Goal: Find contact information: Find contact information

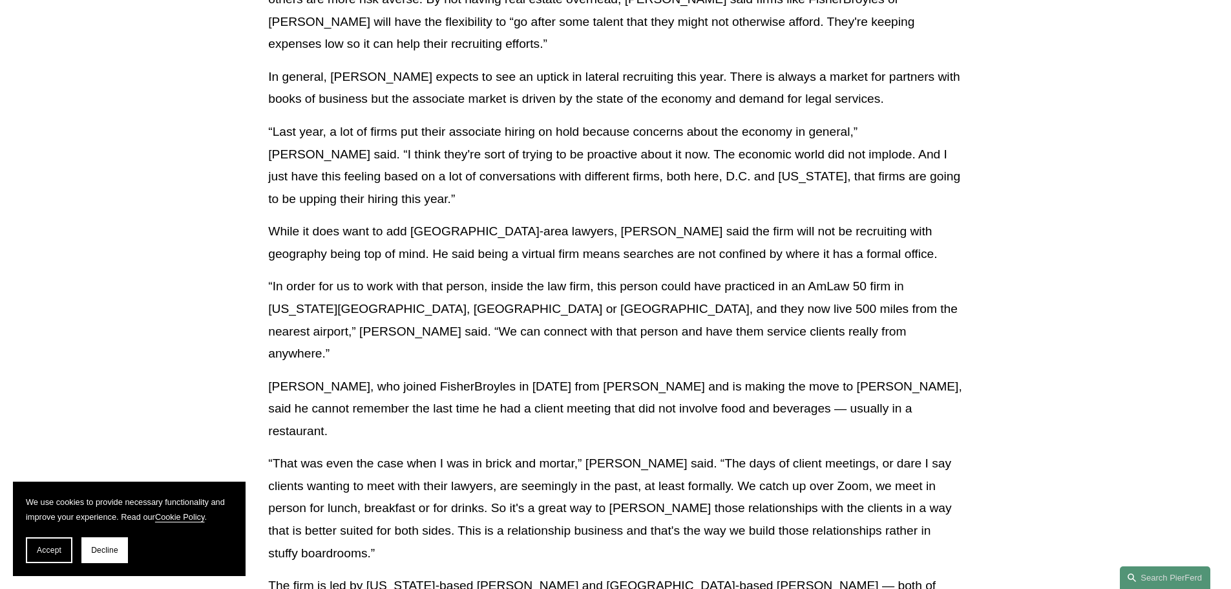
scroll to position [1034, 0]
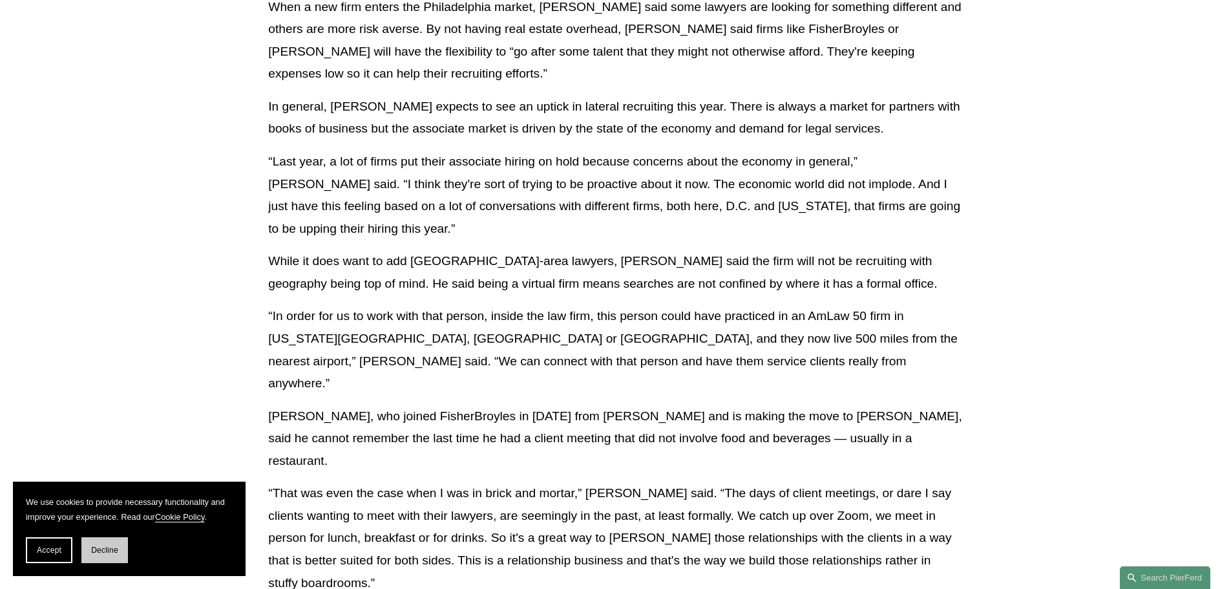
click at [110, 556] on button "Decline" at bounding box center [104, 550] width 47 height 26
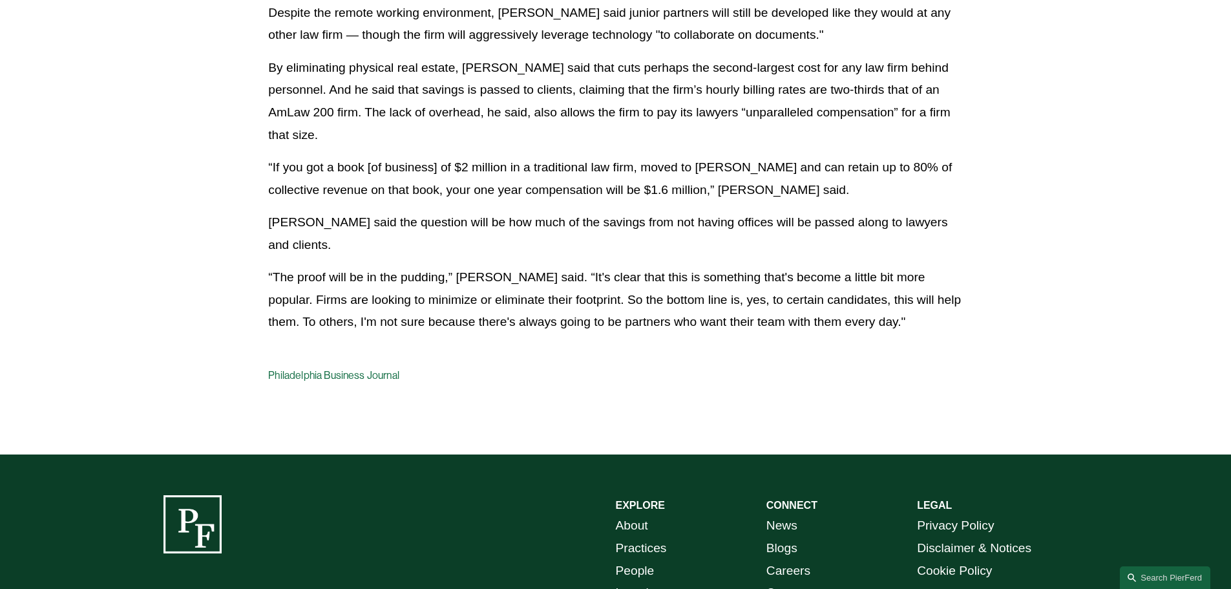
scroll to position [2068, 0]
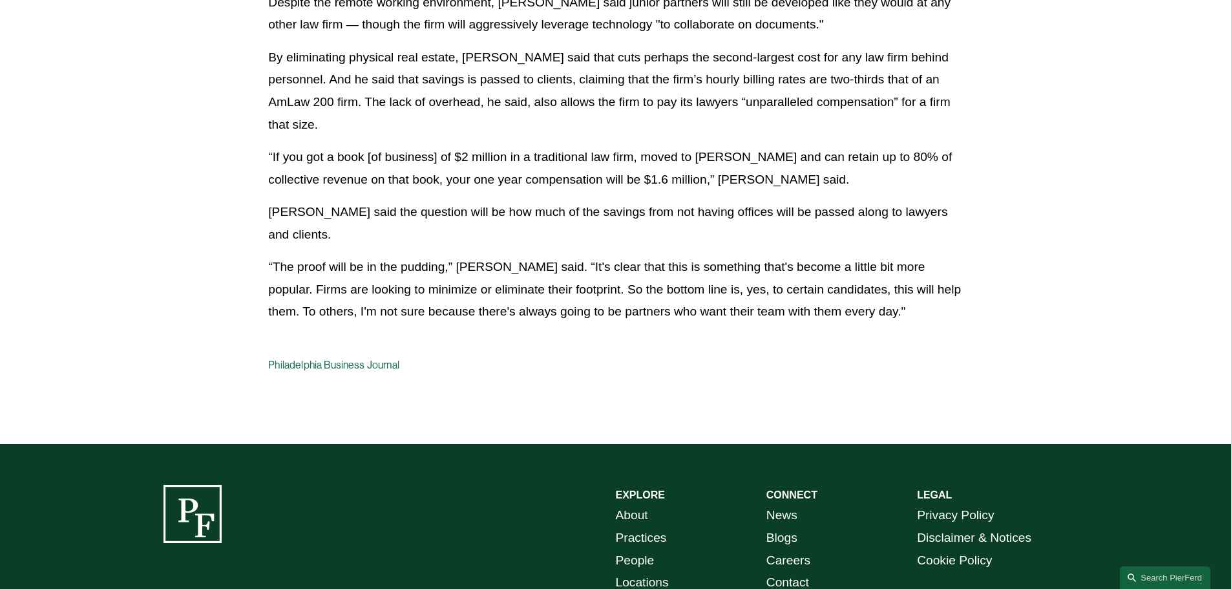
click at [650, 527] on link "Practices" at bounding box center [641, 538] width 51 height 23
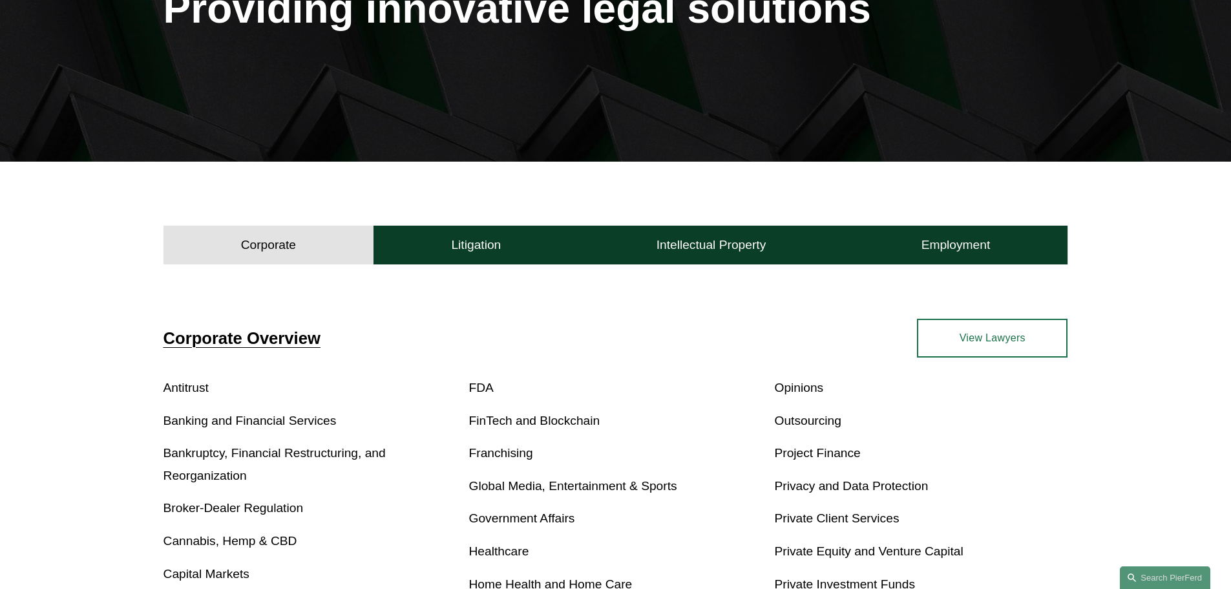
scroll to position [388, 0]
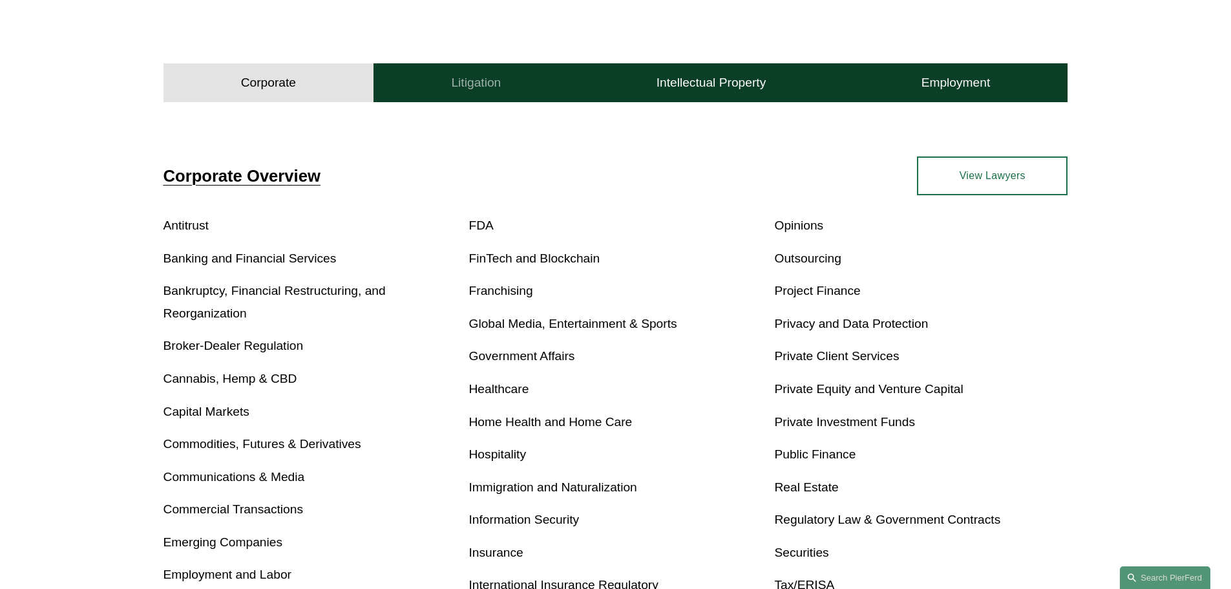
click at [407, 85] on button "Litigation" at bounding box center [476, 82] width 205 height 39
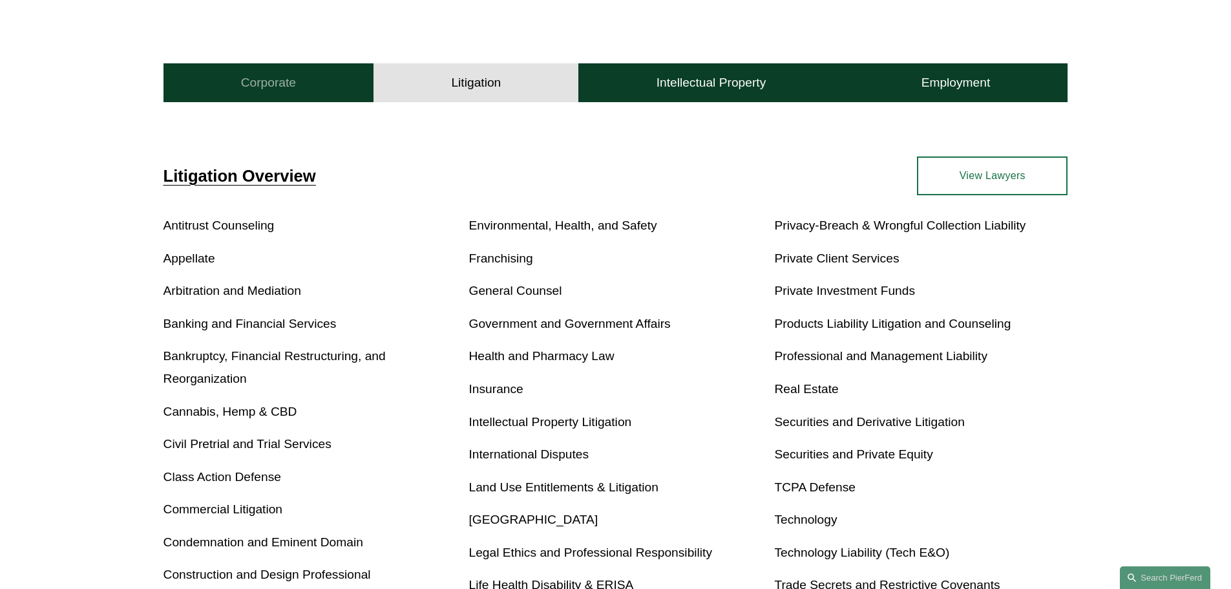
click at [330, 81] on button "Corporate" at bounding box center [269, 82] width 211 height 39
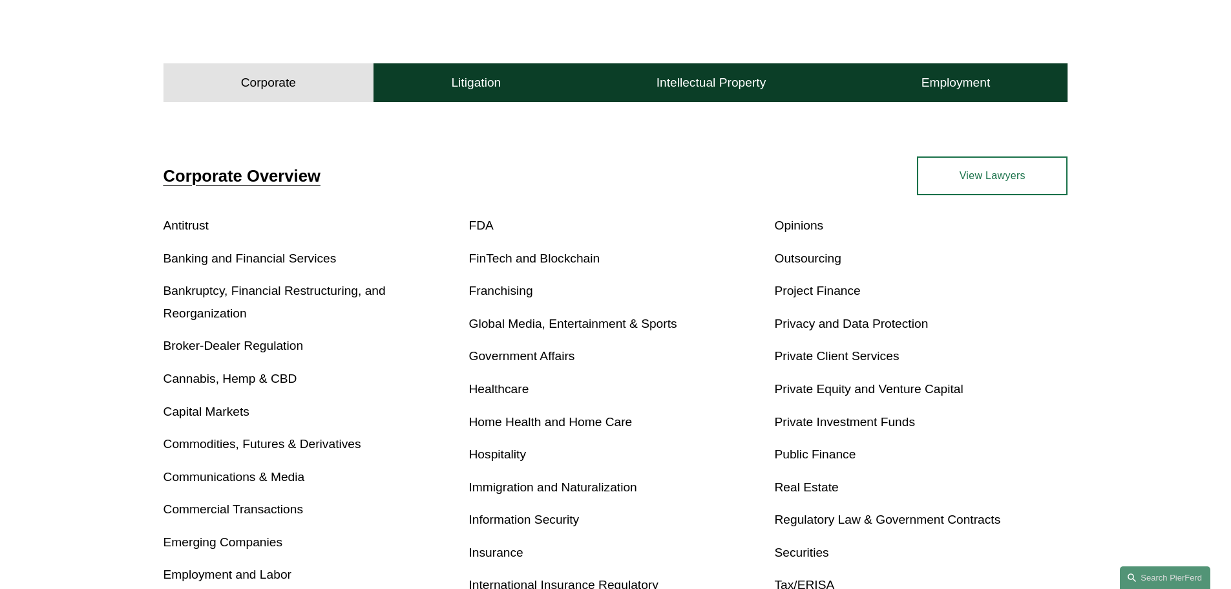
click at [209, 222] on p "Antitrust" at bounding box center [310, 226] width 293 height 23
click at [206, 225] on link "Antitrust" at bounding box center [186, 225] width 45 height 14
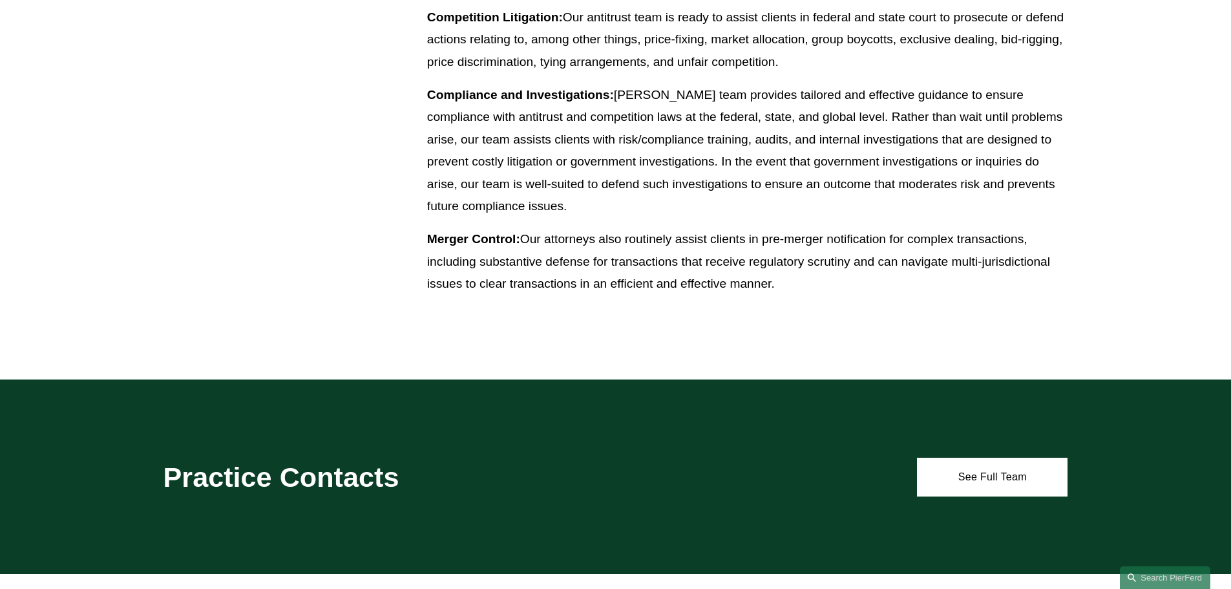
scroll to position [646, 0]
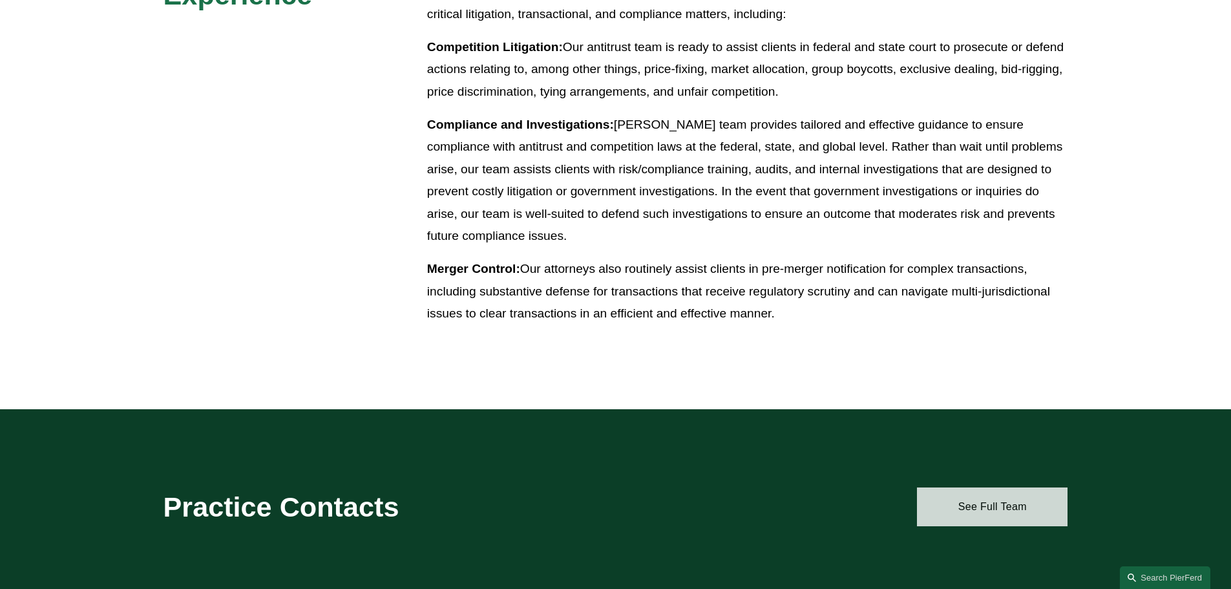
click at [999, 496] on link "See Full Team" at bounding box center [992, 506] width 151 height 39
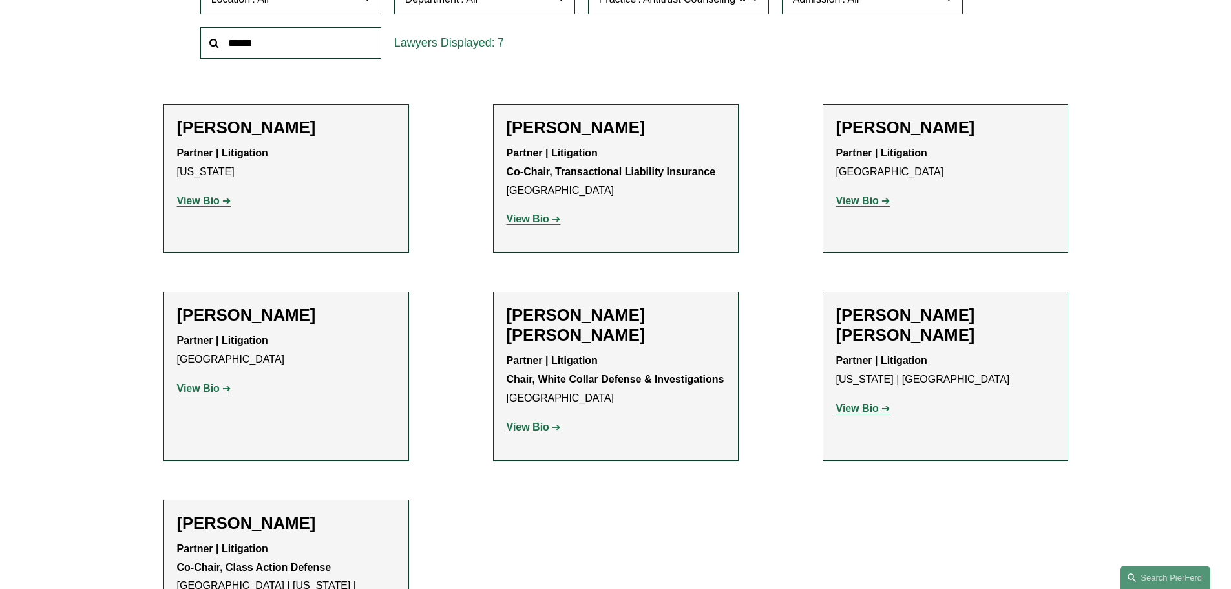
scroll to position [452, 0]
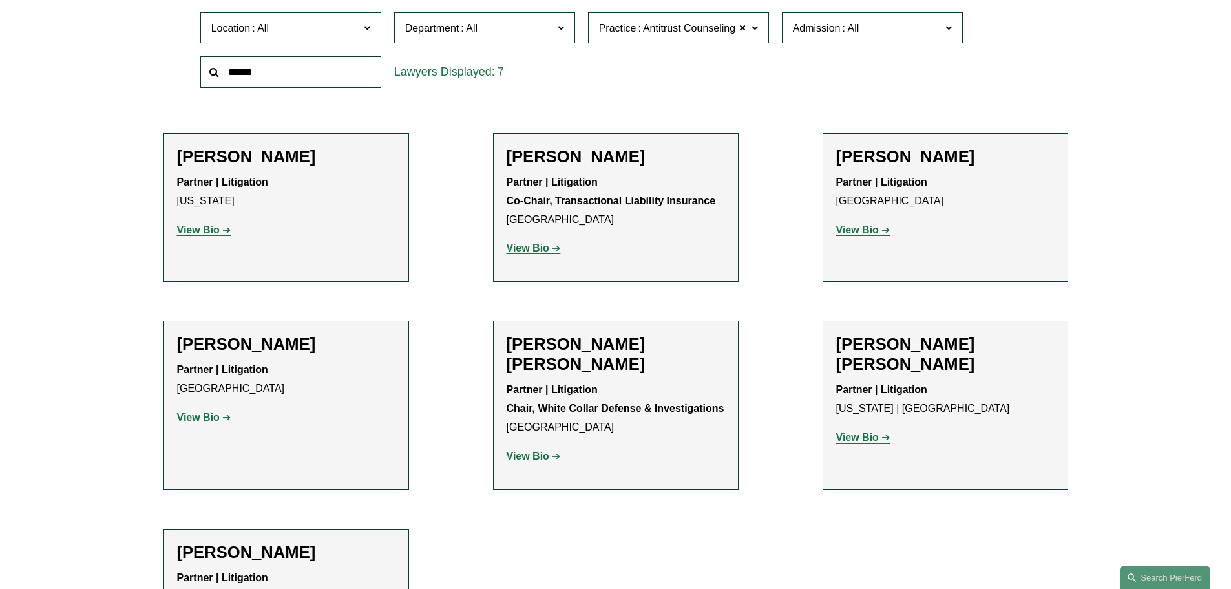
click at [207, 229] on strong "View Bio" at bounding box center [198, 229] width 43 height 11
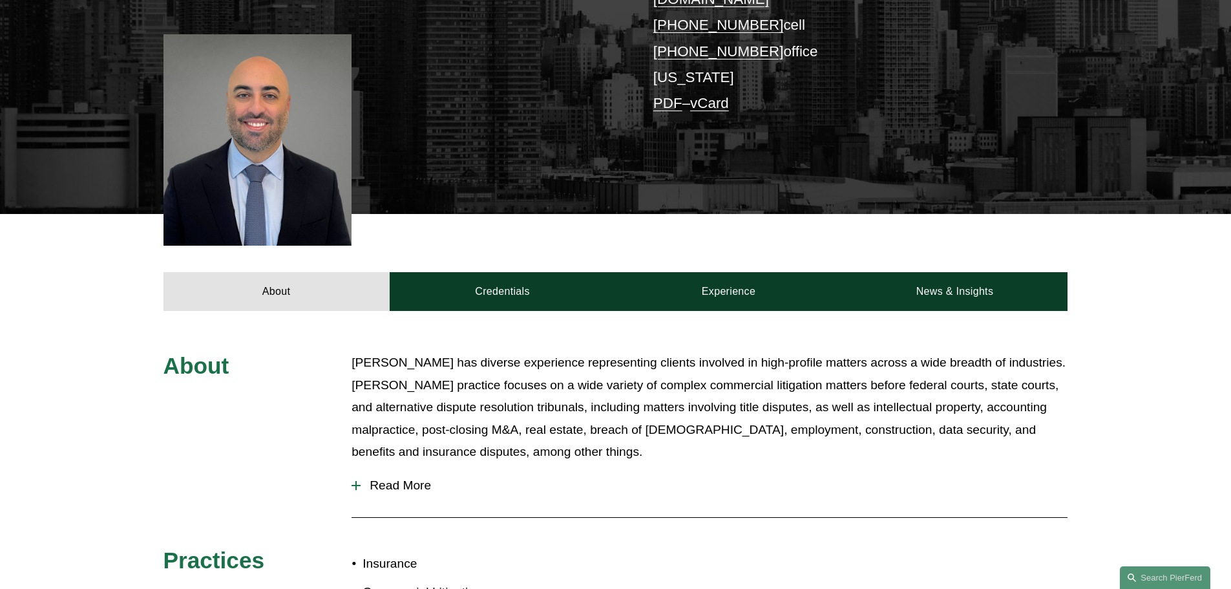
scroll to position [323, 0]
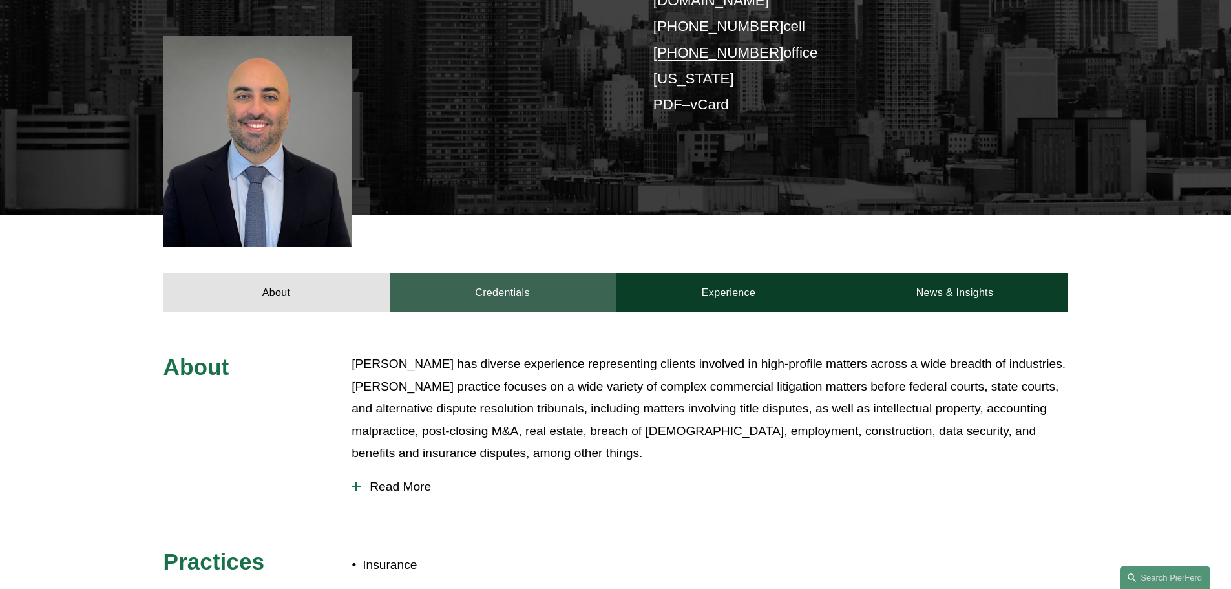
click at [593, 273] on link "Credentials" at bounding box center [503, 292] width 226 height 39
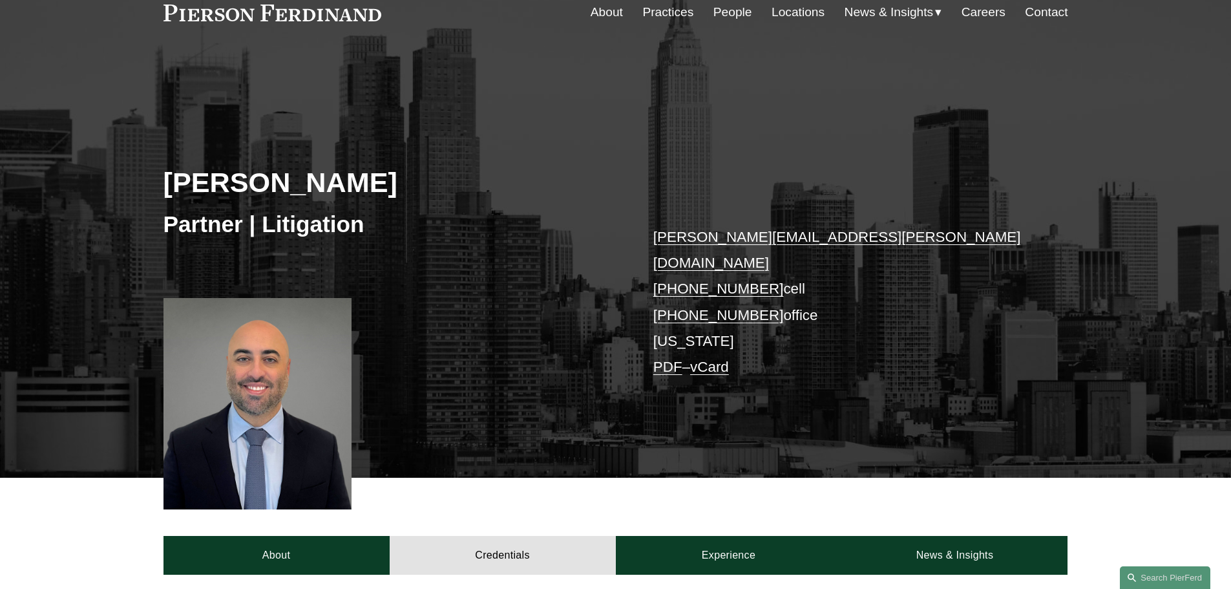
scroll to position [0, 0]
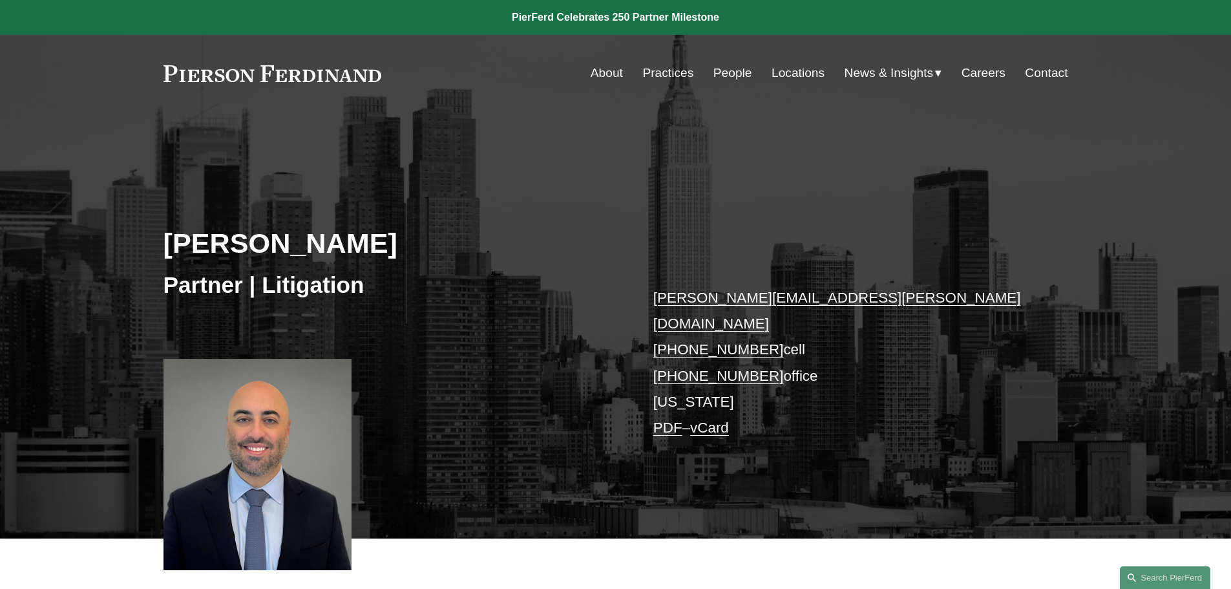
click at [965, 74] on link "Careers" at bounding box center [984, 73] width 44 height 25
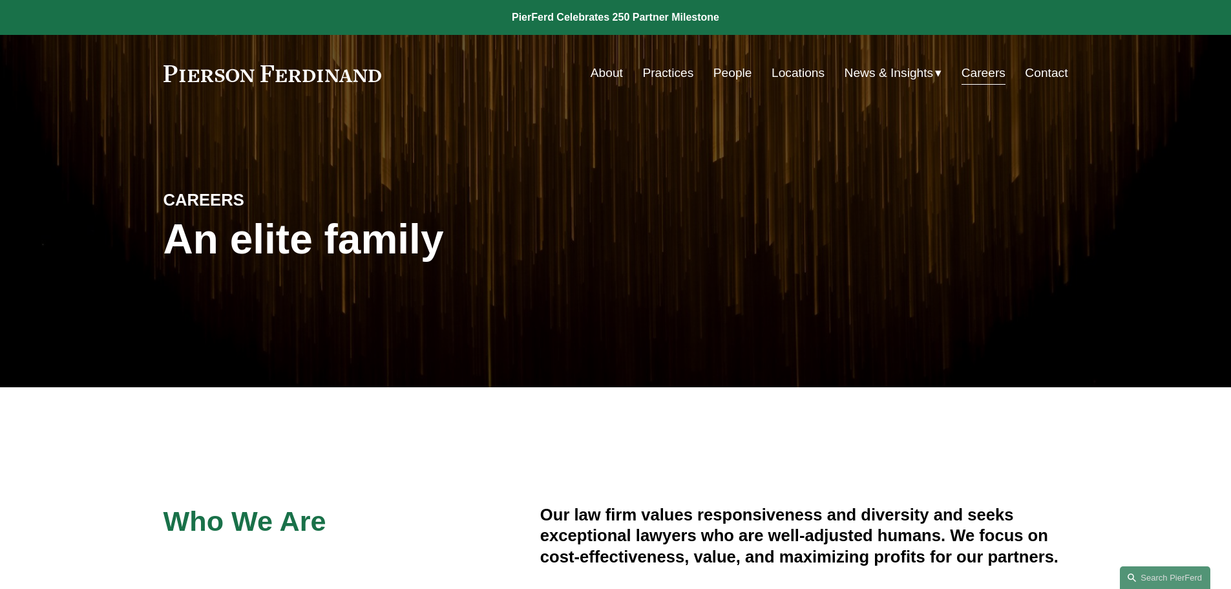
click at [801, 81] on link "Locations" at bounding box center [798, 73] width 53 height 25
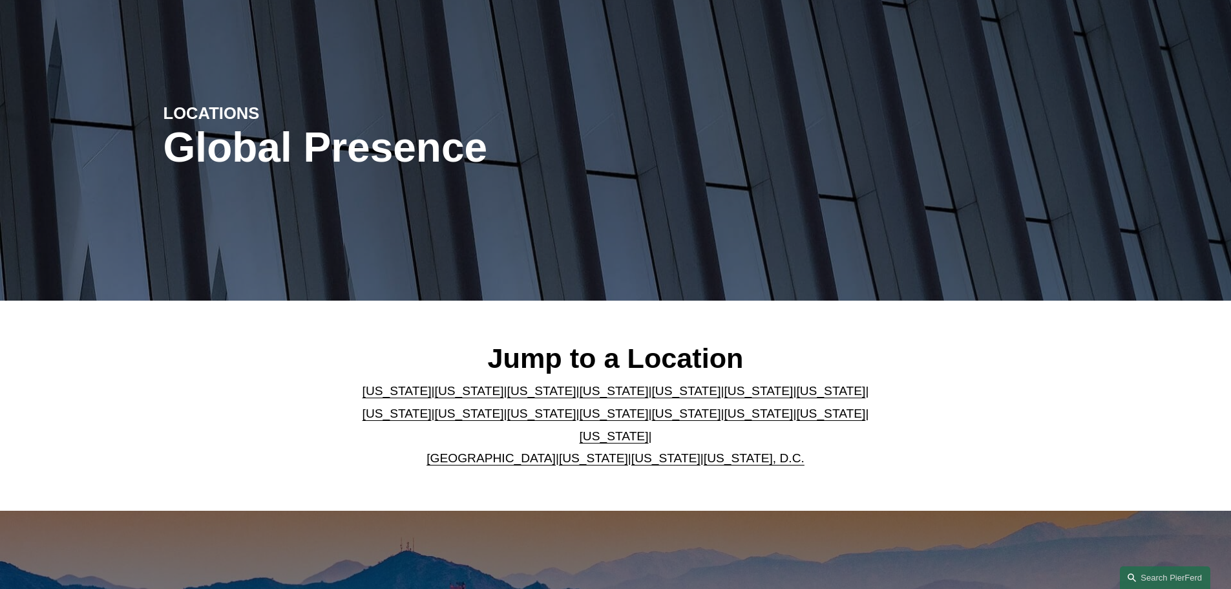
scroll to position [194, 0]
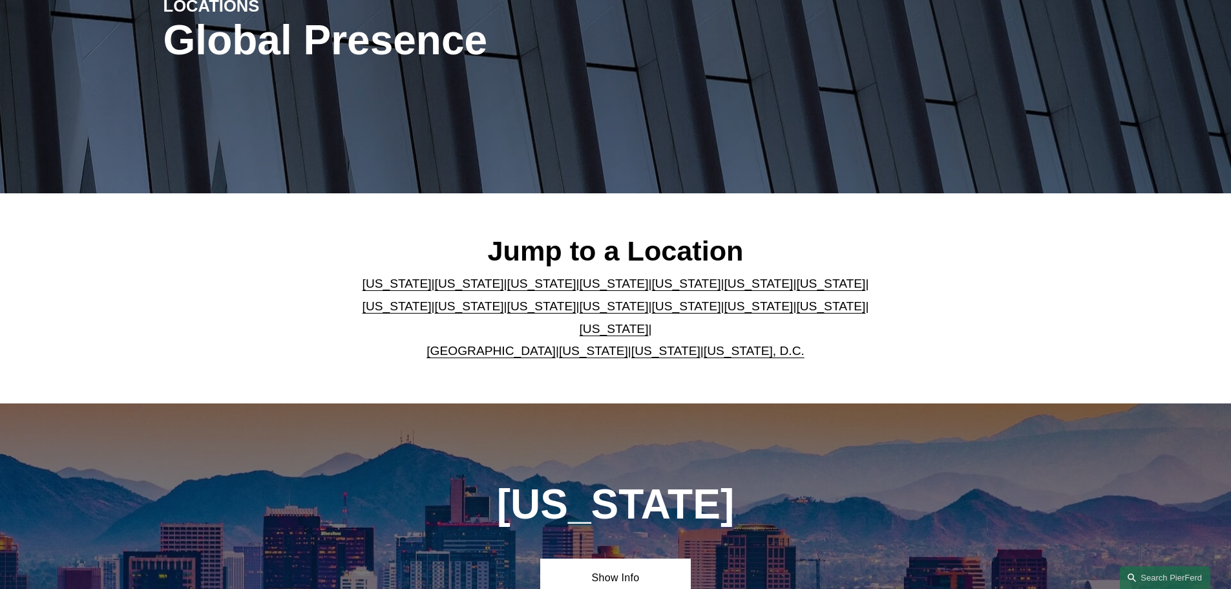
click at [735, 344] on link "Washington, D.C." at bounding box center [754, 351] width 101 height 14
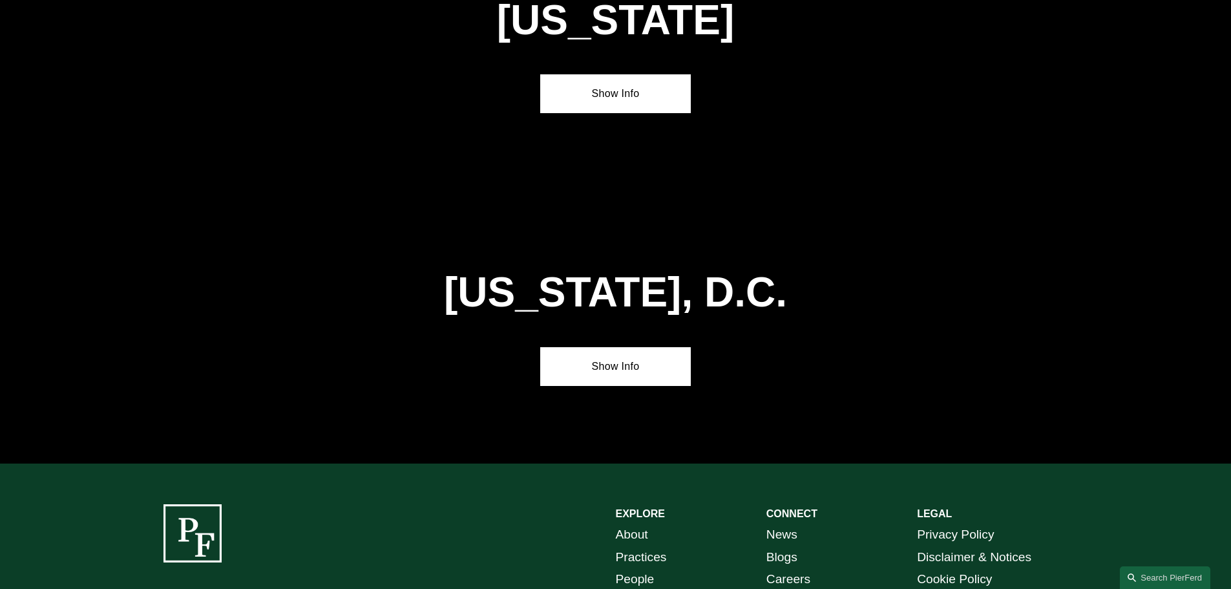
scroll to position [5467, 0]
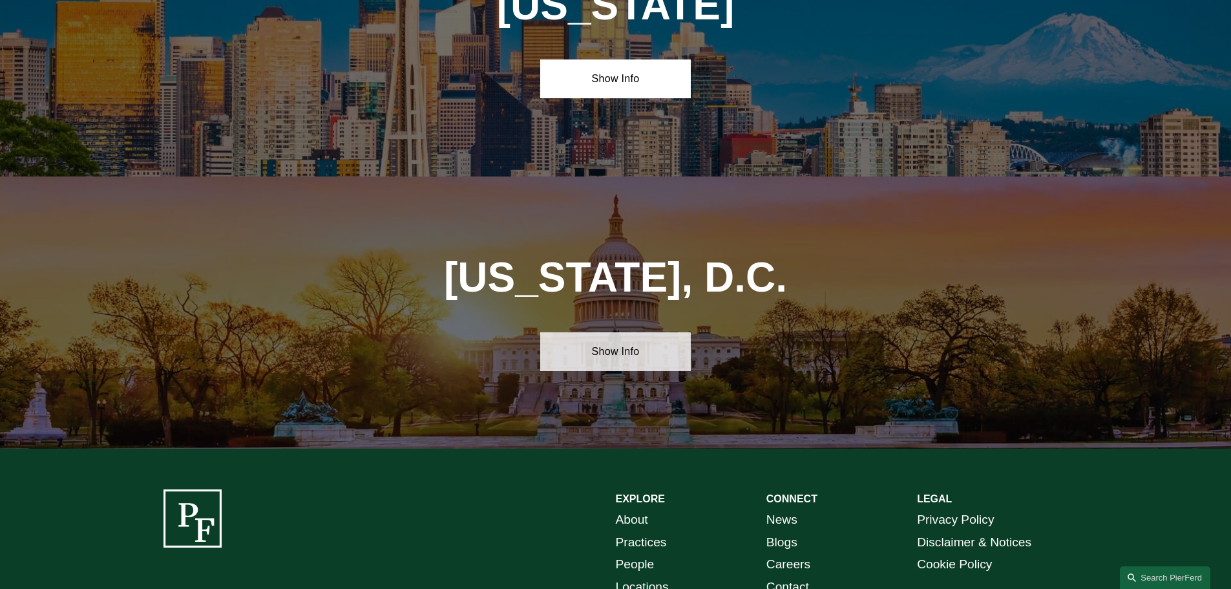
click at [670, 332] on link "Show Info" at bounding box center [615, 351] width 151 height 39
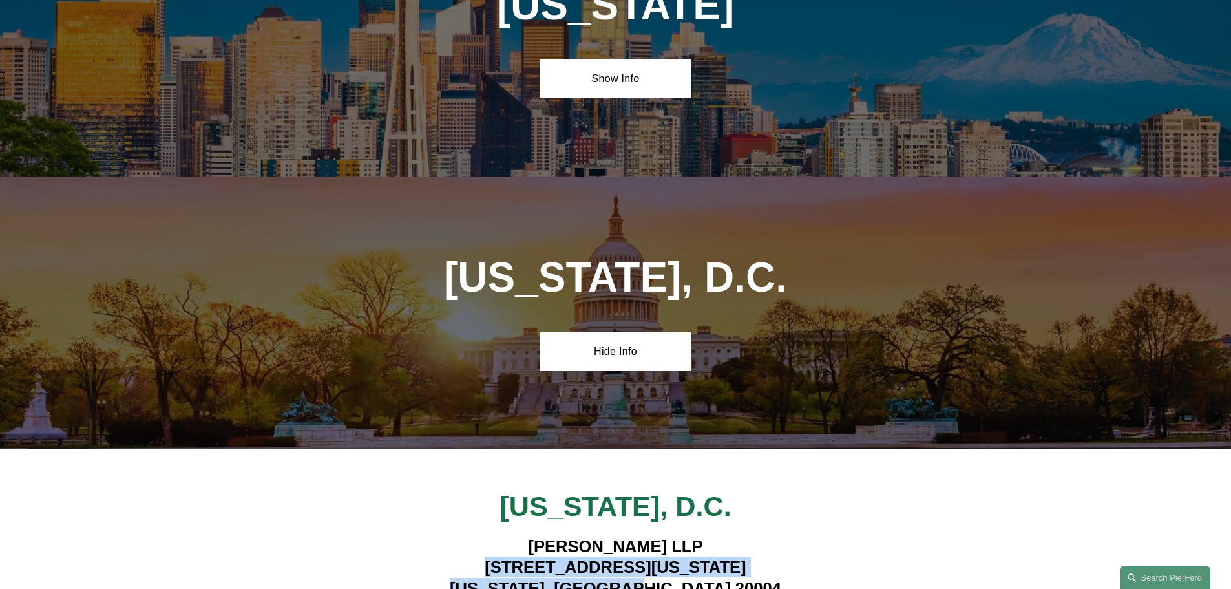
drag, startPoint x: 716, startPoint y: 434, endPoint x: 478, endPoint y: 403, distance: 240.5
click at [478, 536] on h4 "Pierson Ferdinand LLP 601 Pennsylvania Ave NW, Suite 900 Washington, DC 20004" at bounding box center [616, 567] width 528 height 63
copy h4 "601 Pennsylvania Ave NW, Suite 900 Washington, DC 20004"
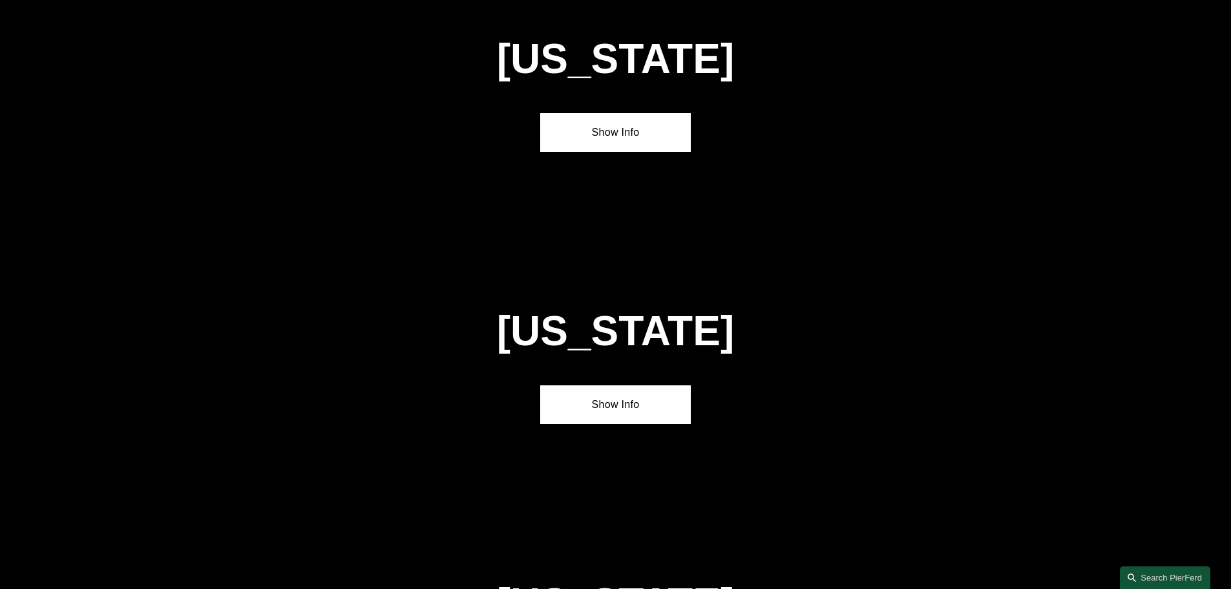
scroll to position [1020, 0]
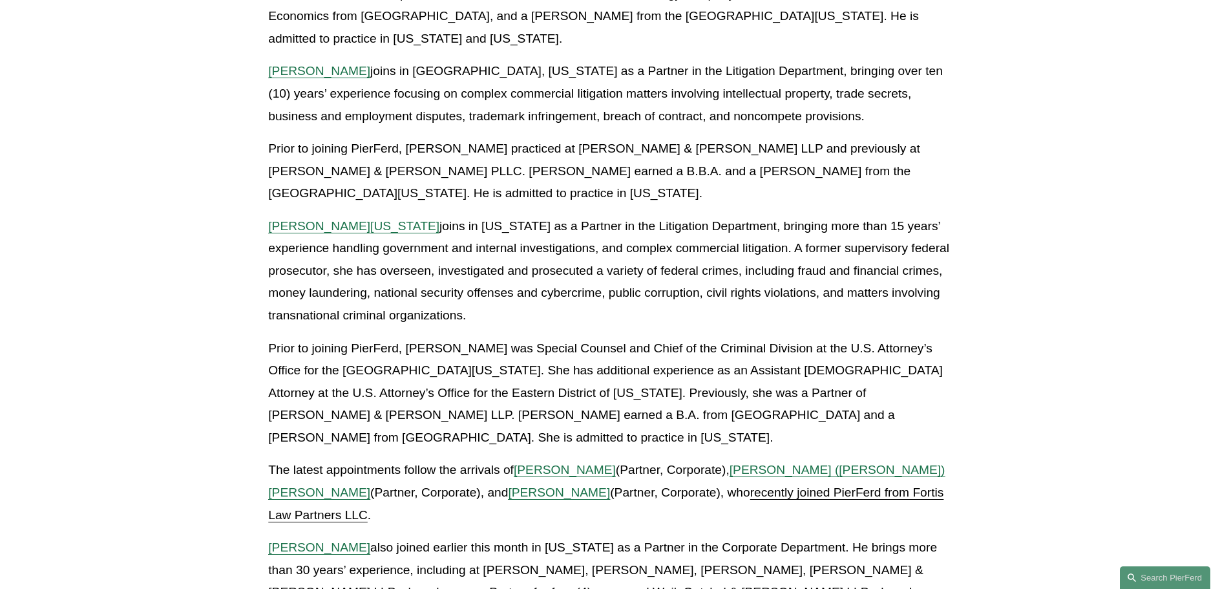
scroll to position [2003, 0]
click at [325, 220] on span "[PERSON_NAME][US_STATE]" at bounding box center [353, 227] width 171 height 14
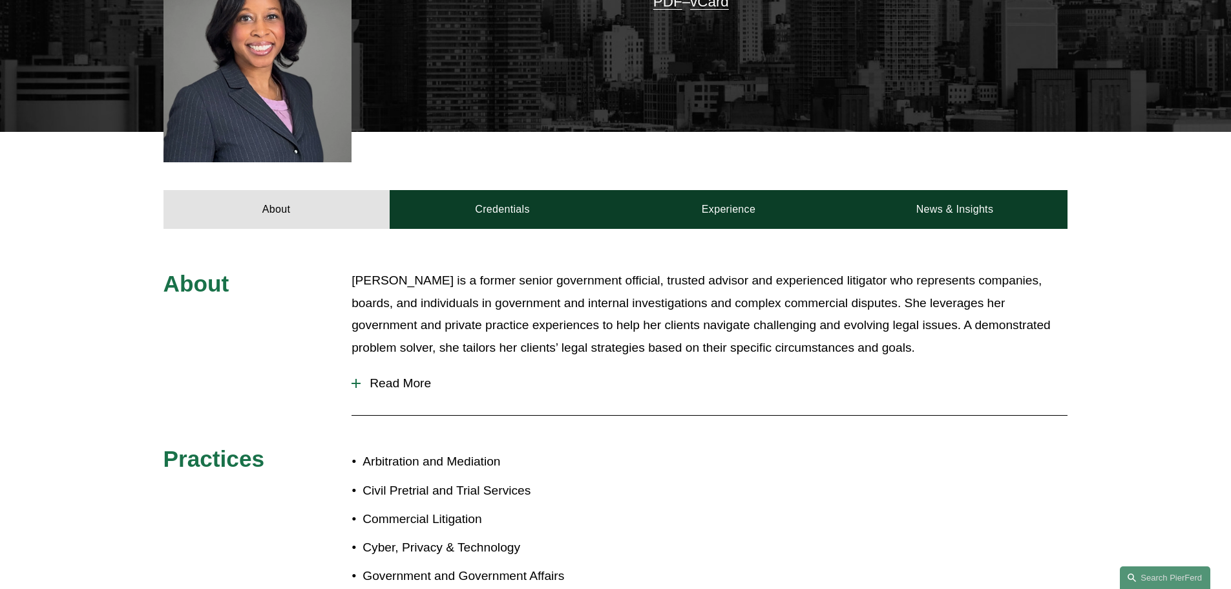
scroll to position [388, 0]
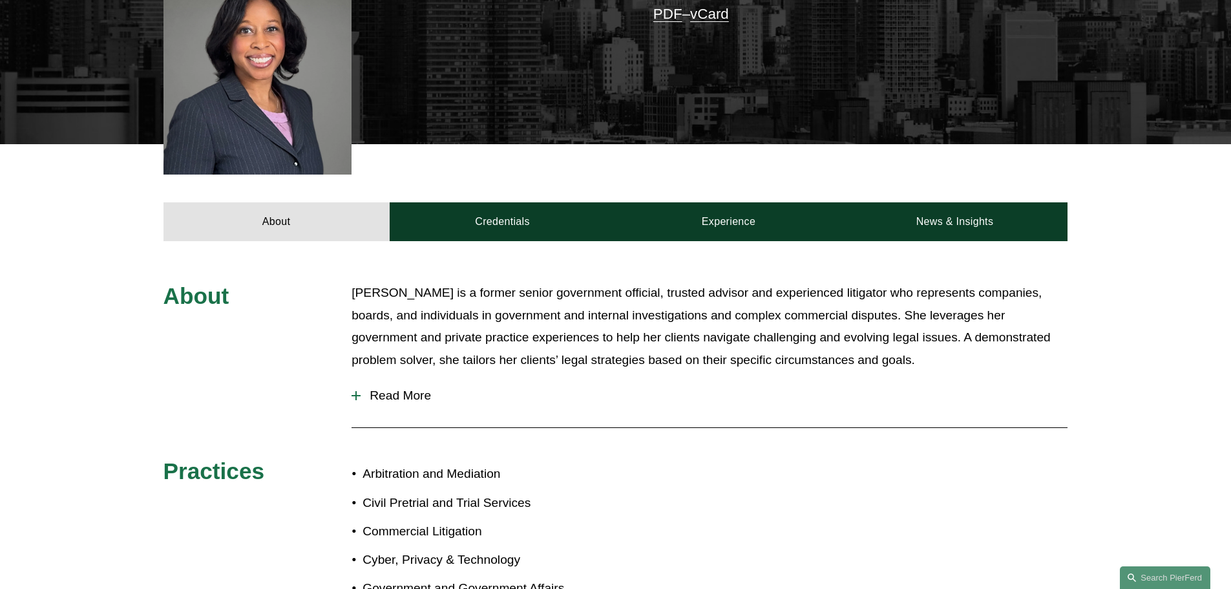
click at [503, 241] on div "About Alicia is a former senior government official, trusted advisor and experi…" at bounding box center [615, 501] width 1231 height 520
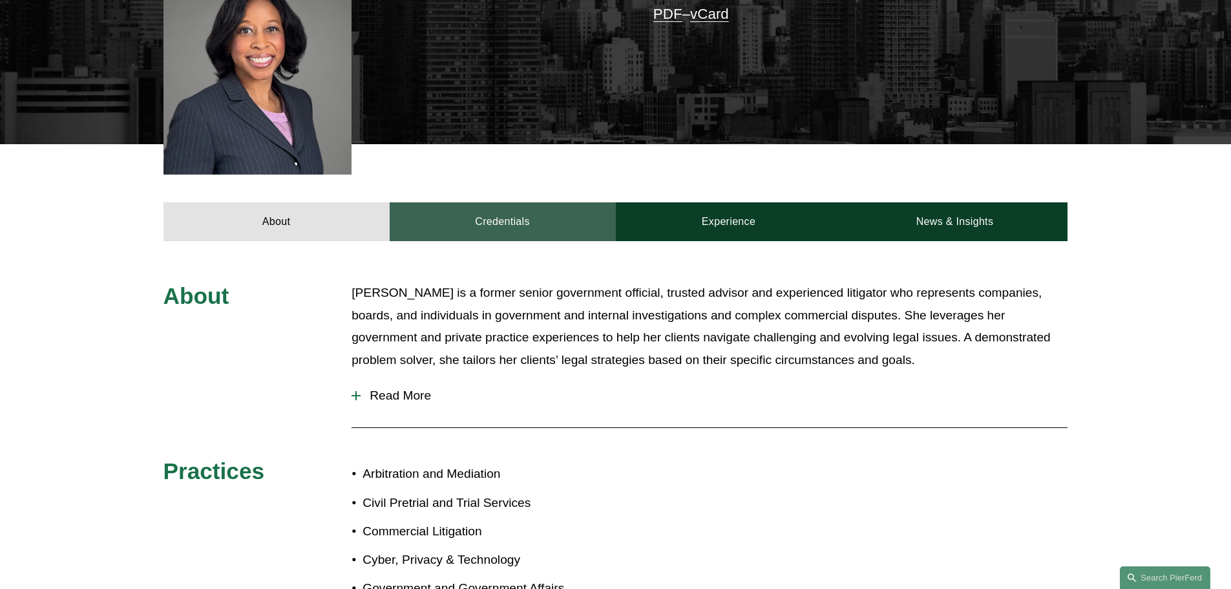
click at [503, 213] on link "Credentials" at bounding box center [503, 221] width 226 height 39
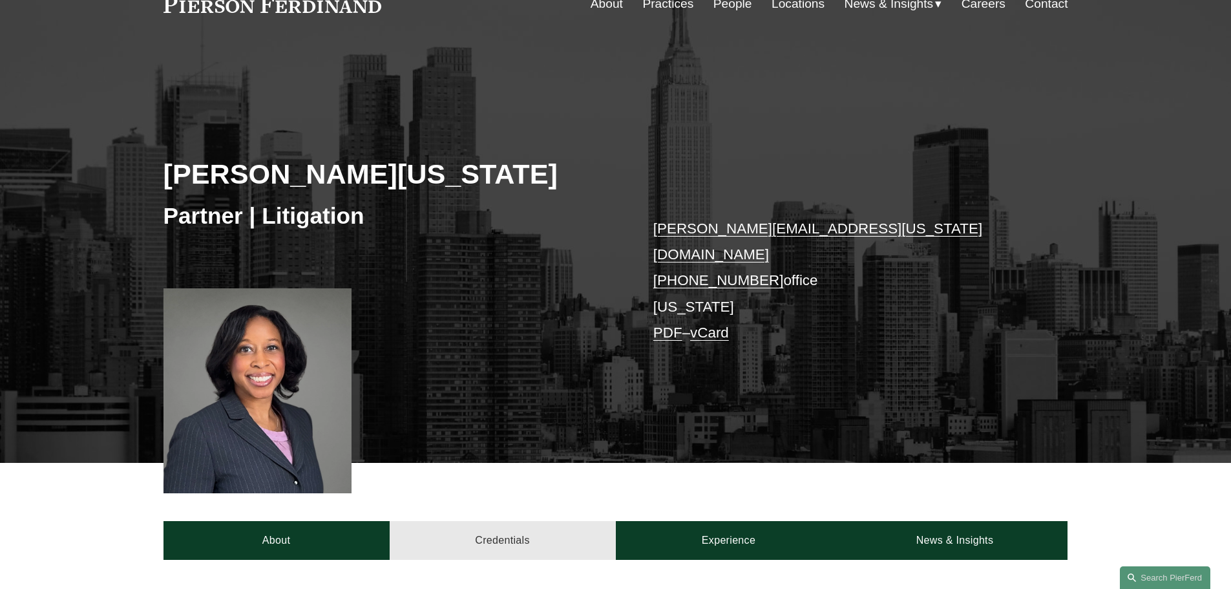
scroll to position [65, 0]
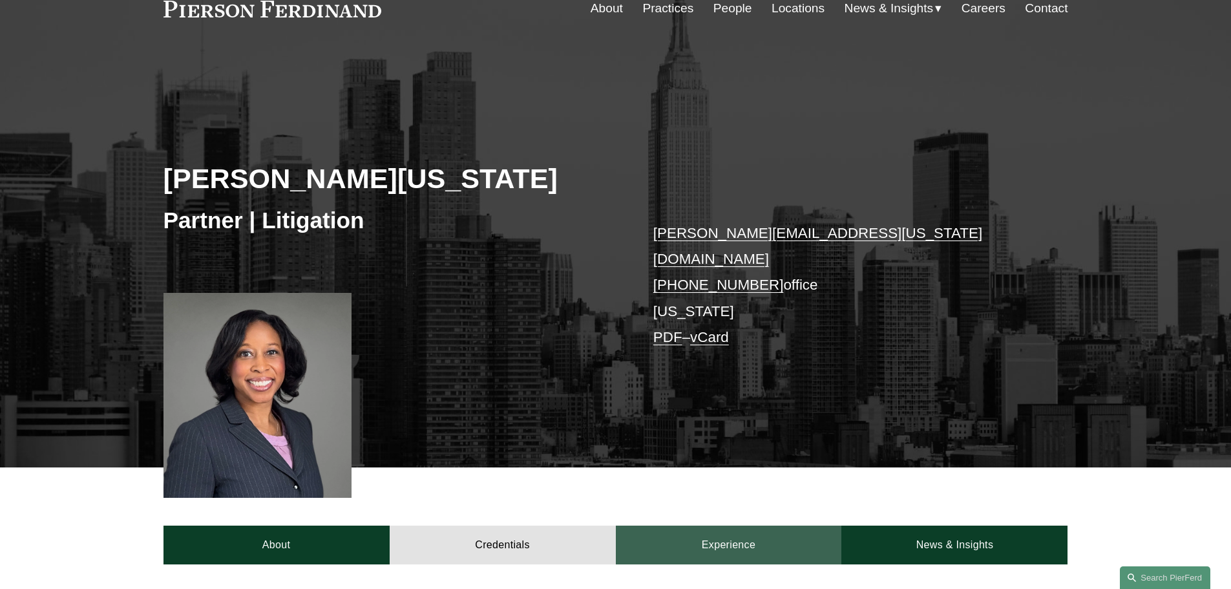
click at [721, 536] on link "Experience" at bounding box center [729, 544] width 226 height 39
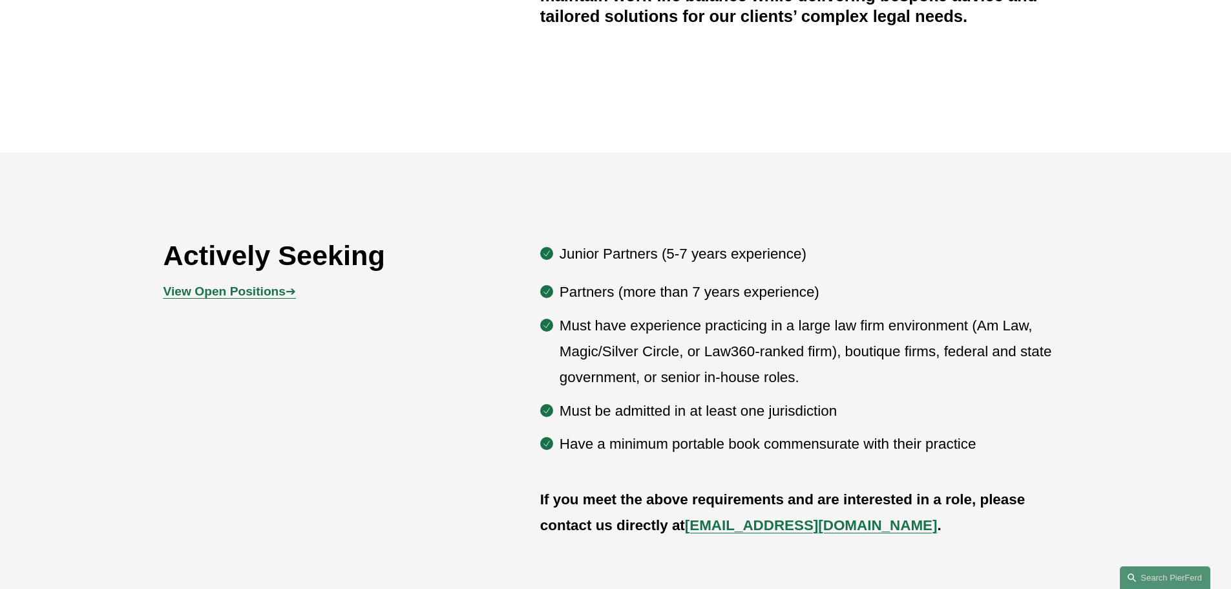
scroll to position [613, 0]
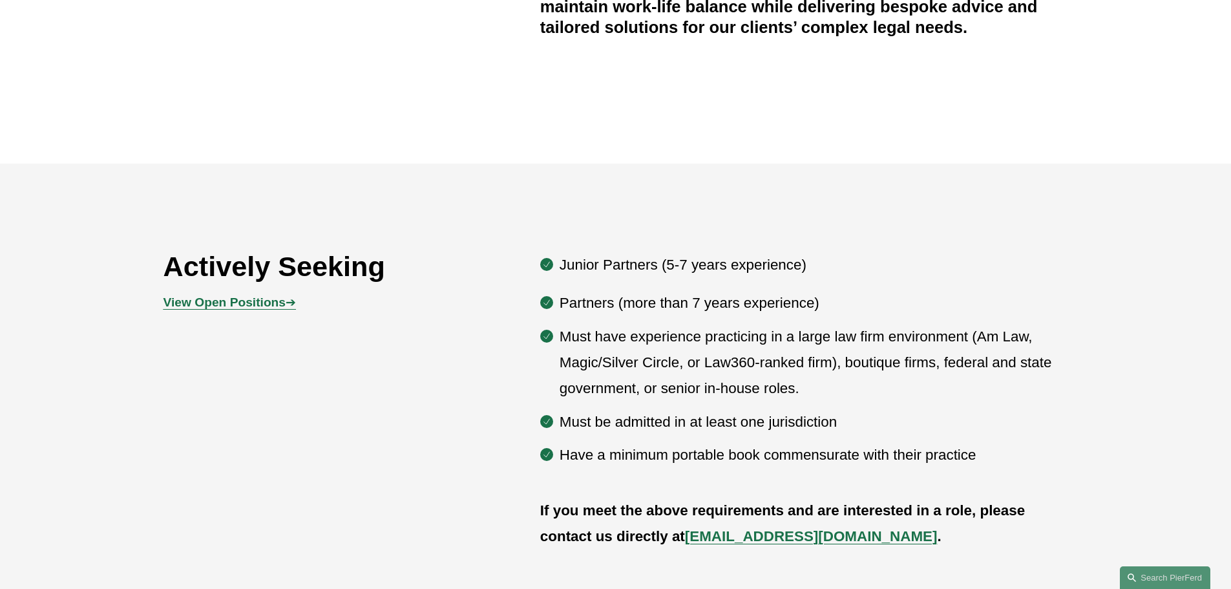
click at [235, 307] on strong "View Open Positions" at bounding box center [225, 302] width 122 height 14
